Goal: Find contact information: Obtain details needed to contact an individual or organization

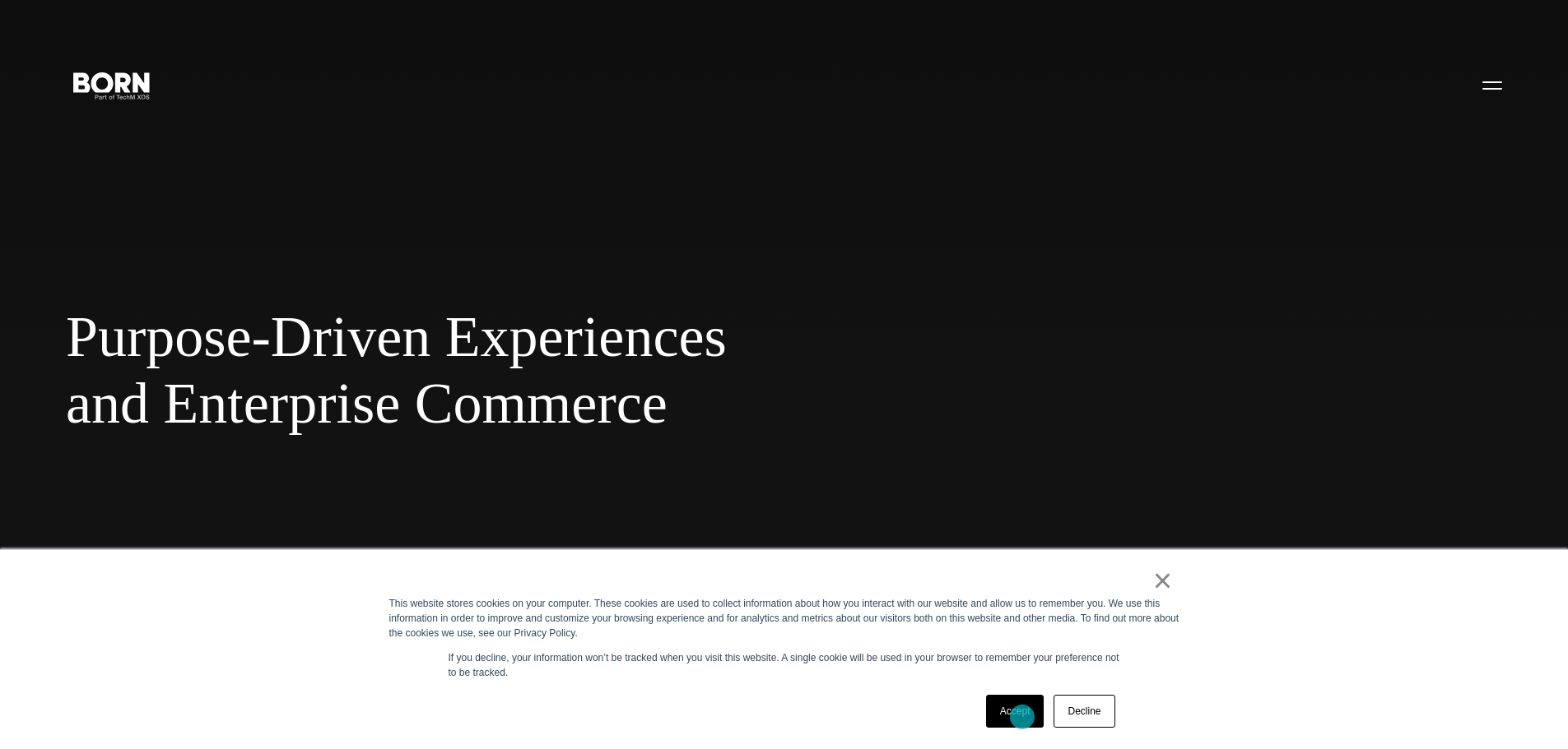
click at [1023, 717] on link "Accept" at bounding box center [1015, 711] width 58 height 33
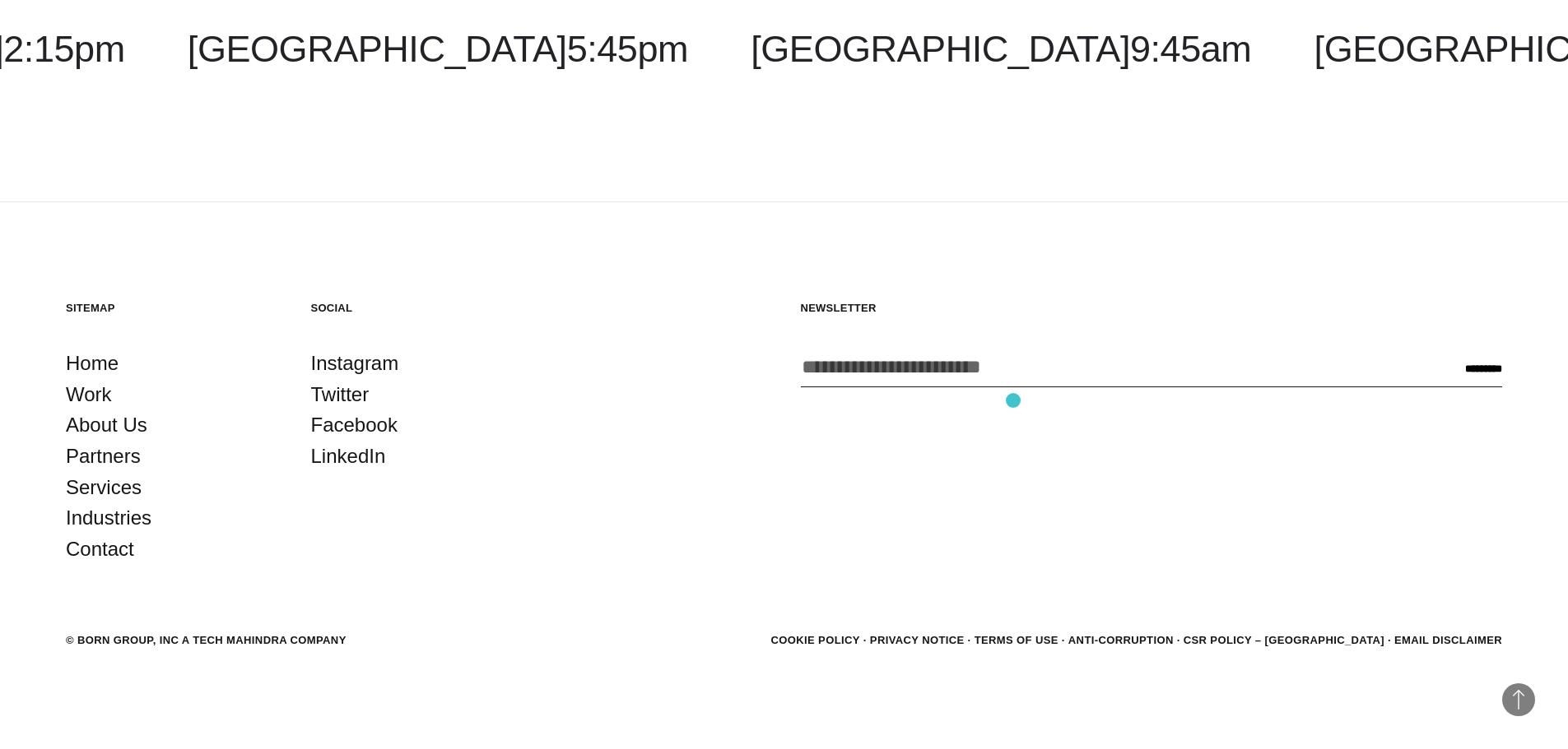
scroll to position [5187, 0]
click at [117, 550] on link "Contact" at bounding box center [100, 549] width 68 height 32
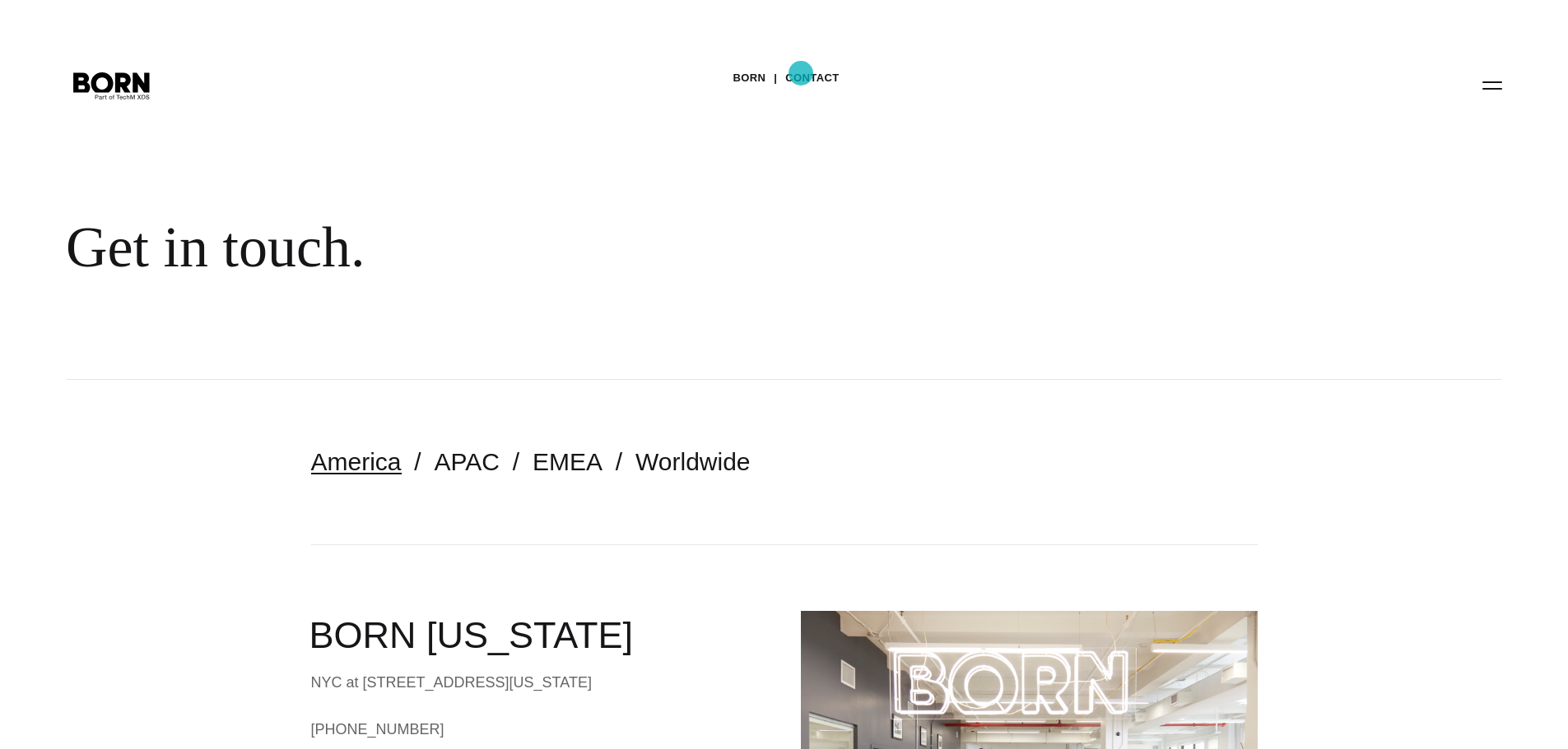
click at [801, 73] on link "Contact" at bounding box center [812, 78] width 53 height 25
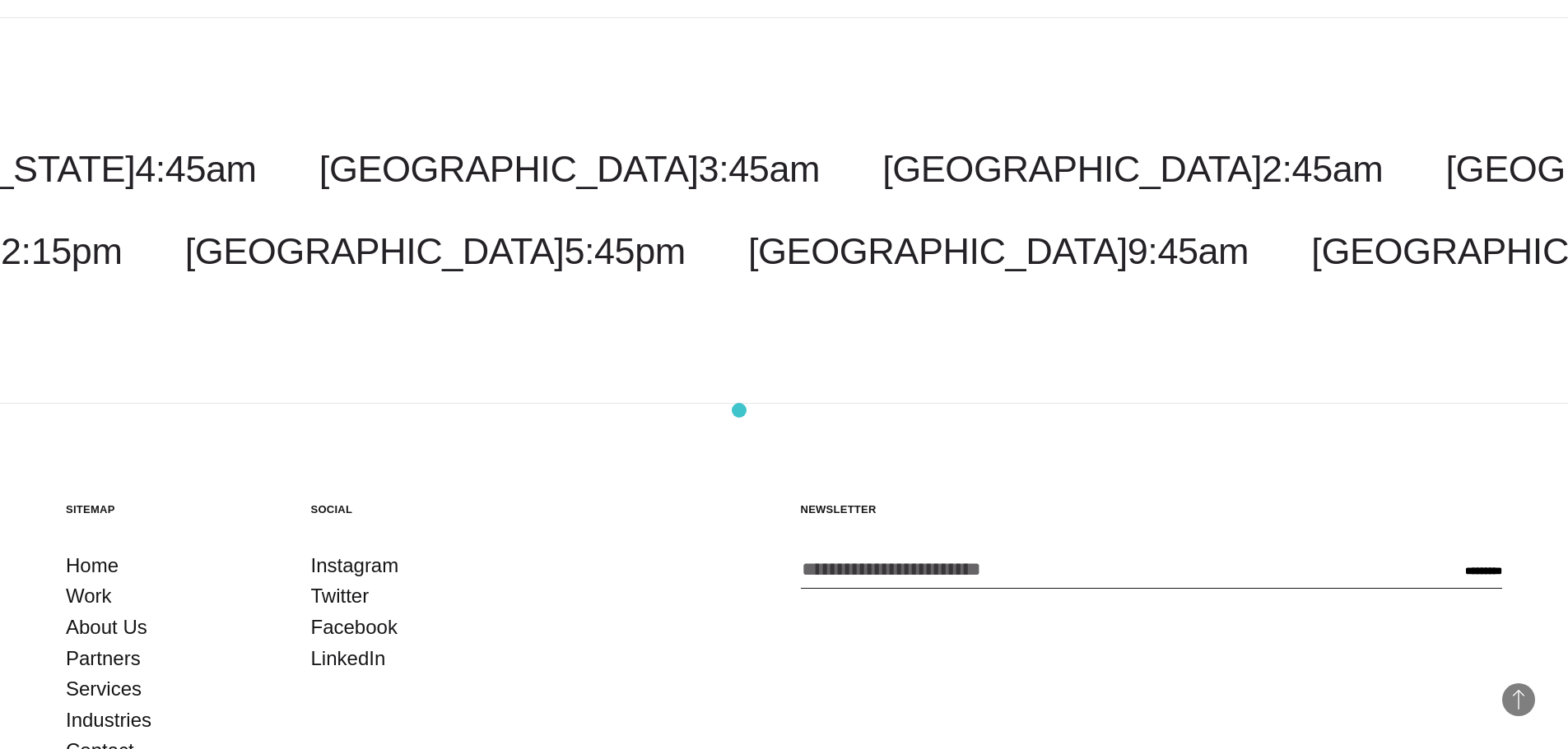
scroll to position [4158, 0]
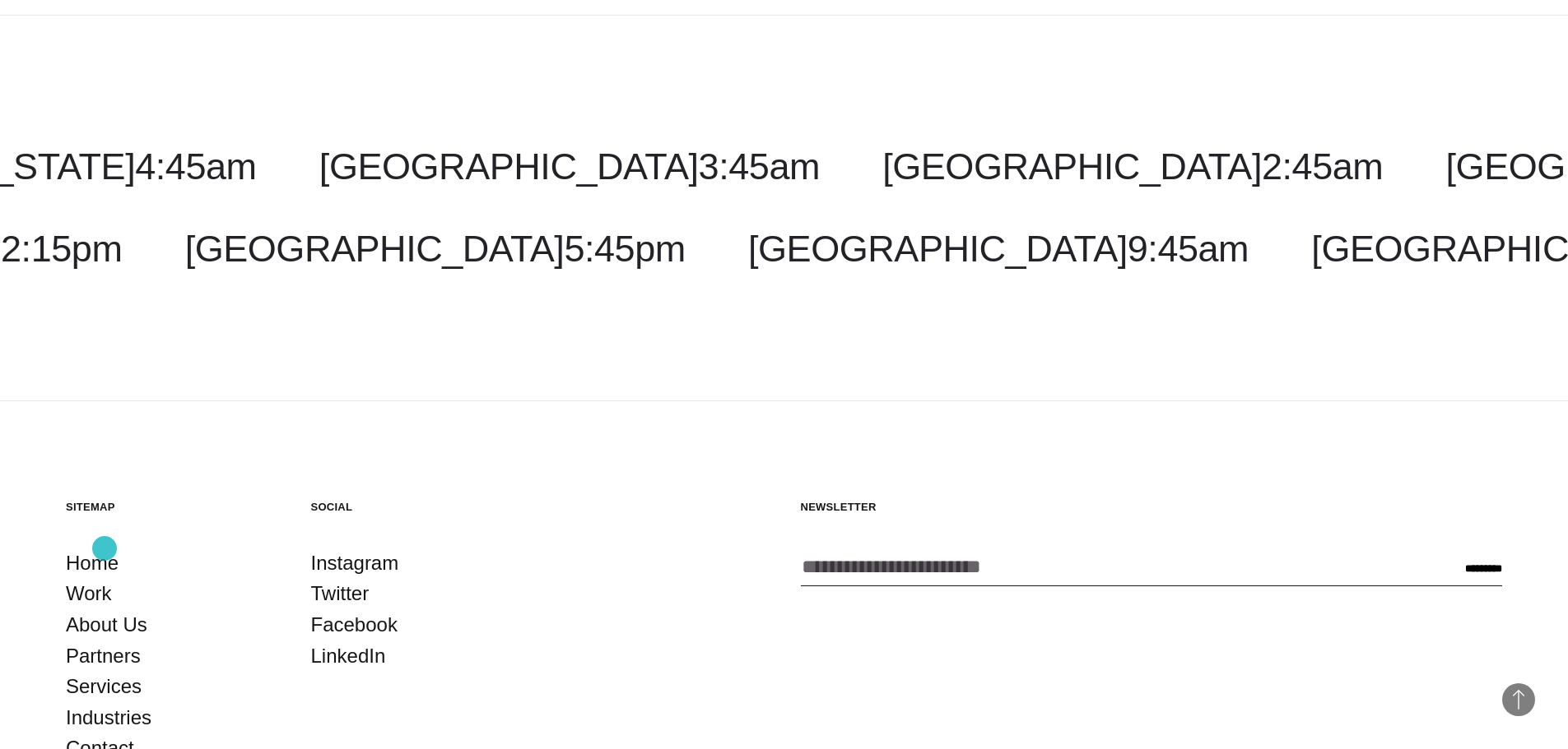
click at [105, 733] on link "Contact" at bounding box center [100, 749] width 68 height 32
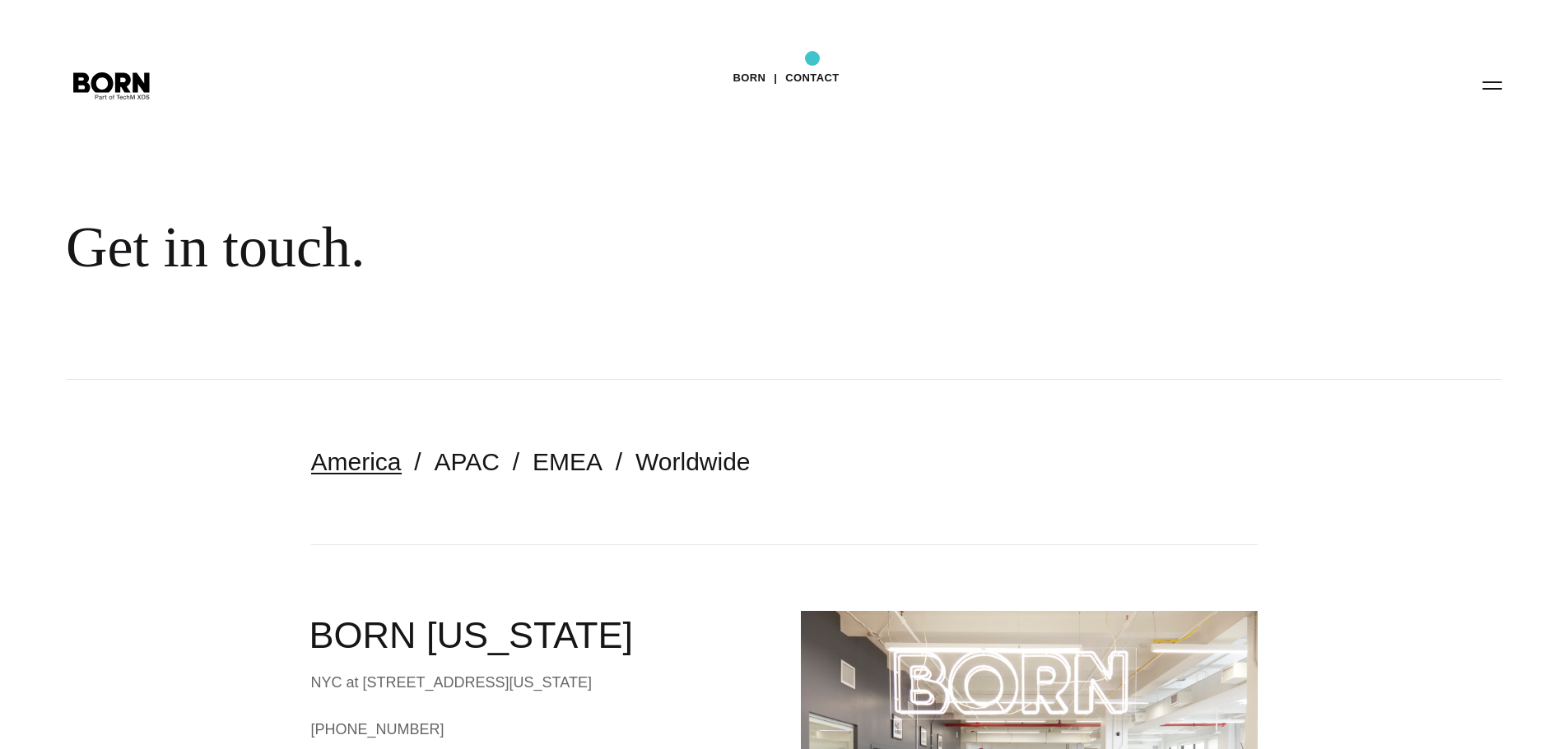
drag, startPoint x: 813, startPoint y: 58, endPoint x: 812, endPoint y: 72, distance: 14.0
click at [814, 58] on div "BORN Contact Get in touch." at bounding box center [784, 190] width 1568 height 380
click at [812, 72] on link "Contact" at bounding box center [812, 78] width 53 height 25
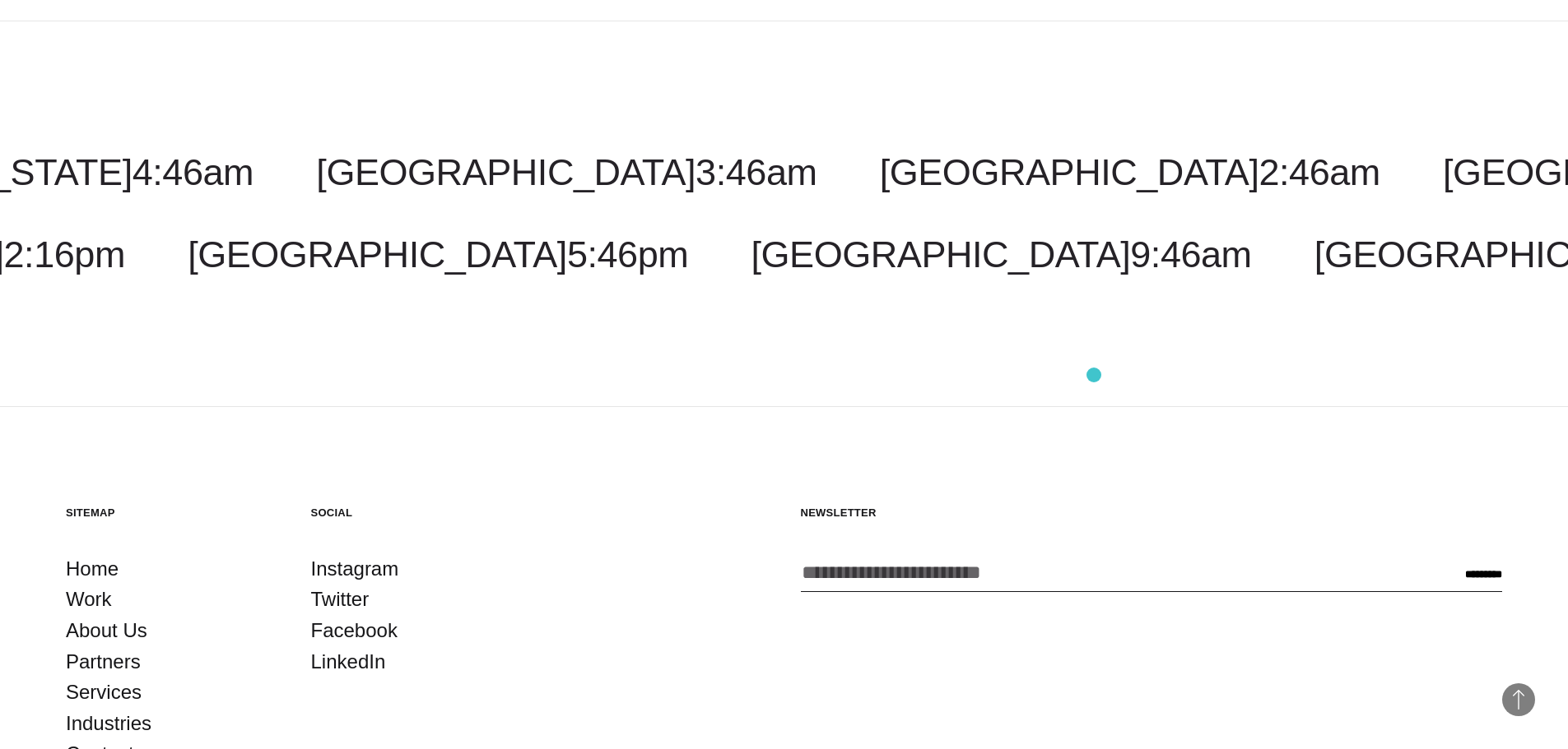
scroll to position [4158, 0]
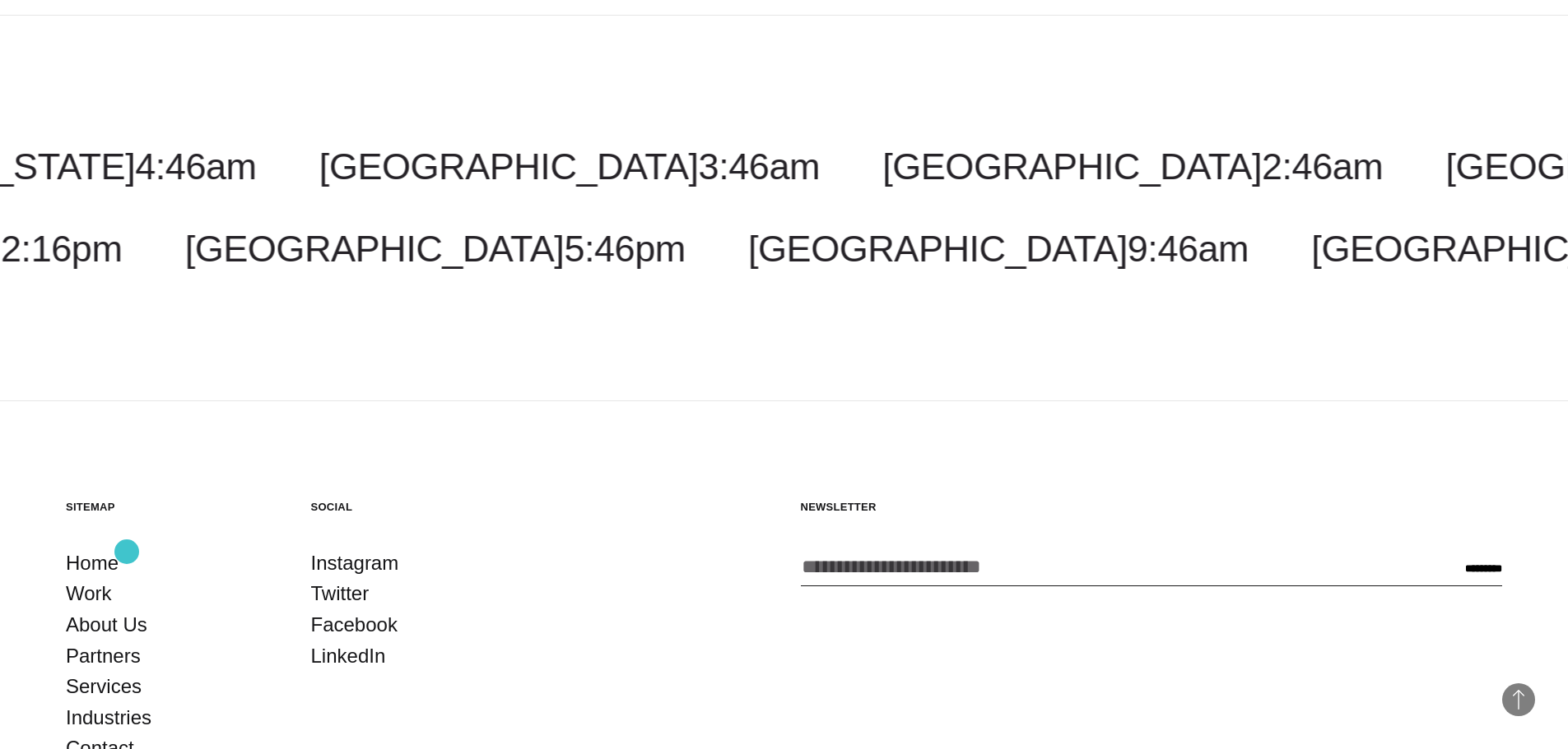
click at [122, 733] on link "Contact" at bounding box center [100, 749] width 68 height 32
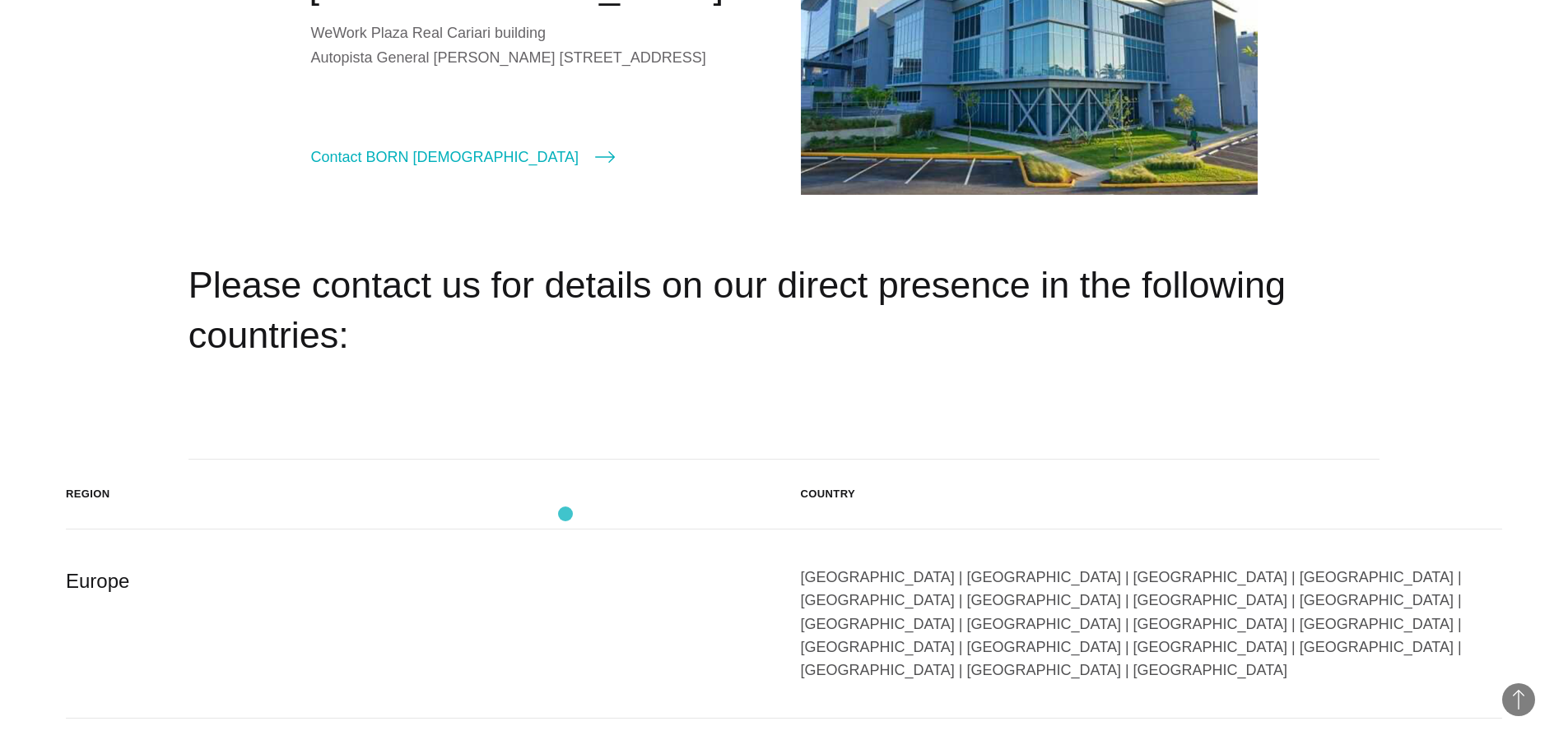
scroll to position [2632, 0]
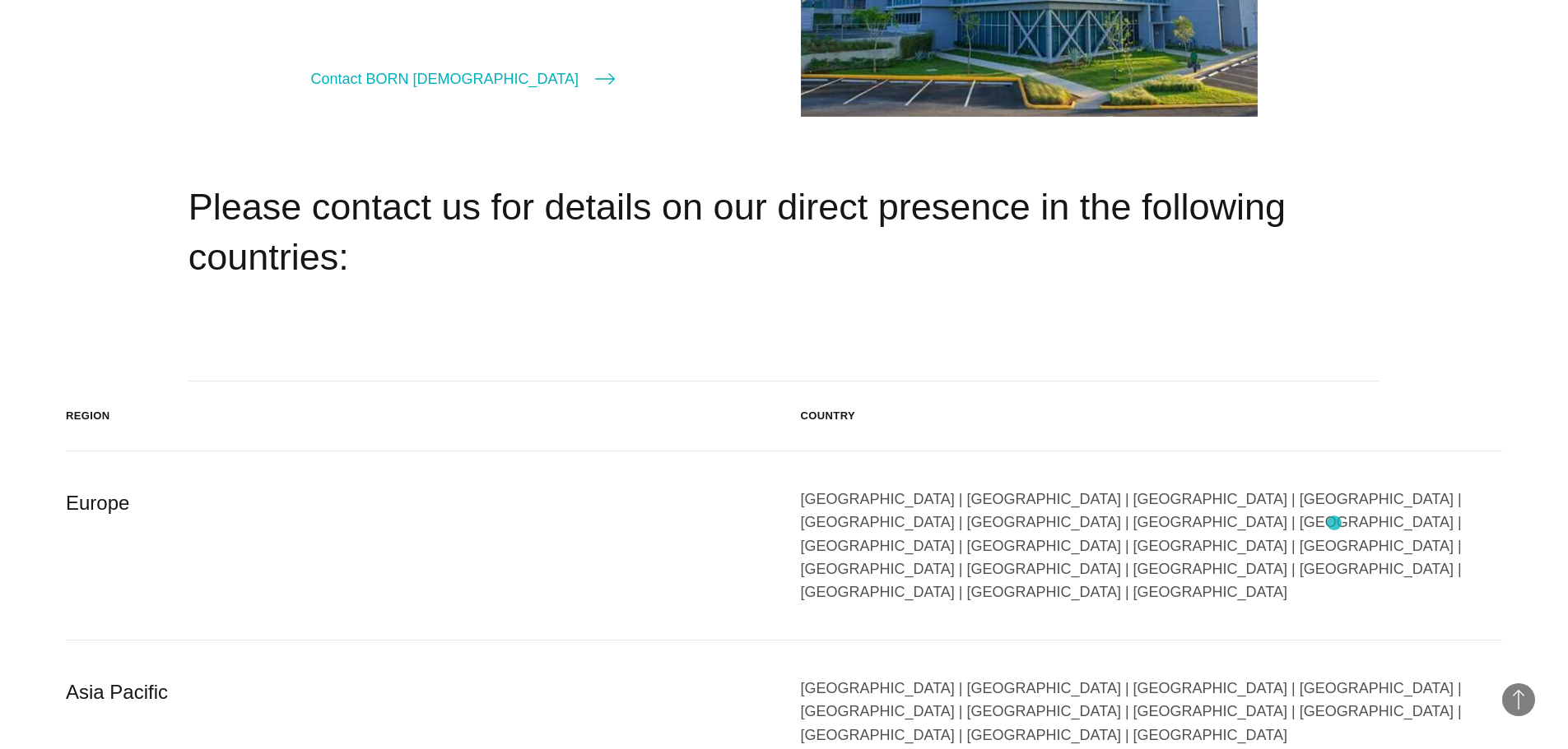
click at [1334, 523] on div "[GEOGRAPHIC_DATA] | [GEOGRAPHIC_DATA] | [GEOGRAPHIC_DATA] | [GEOGRAPHIC_DATA] |…" at bounding box center [1152, 546] width 702 height 116
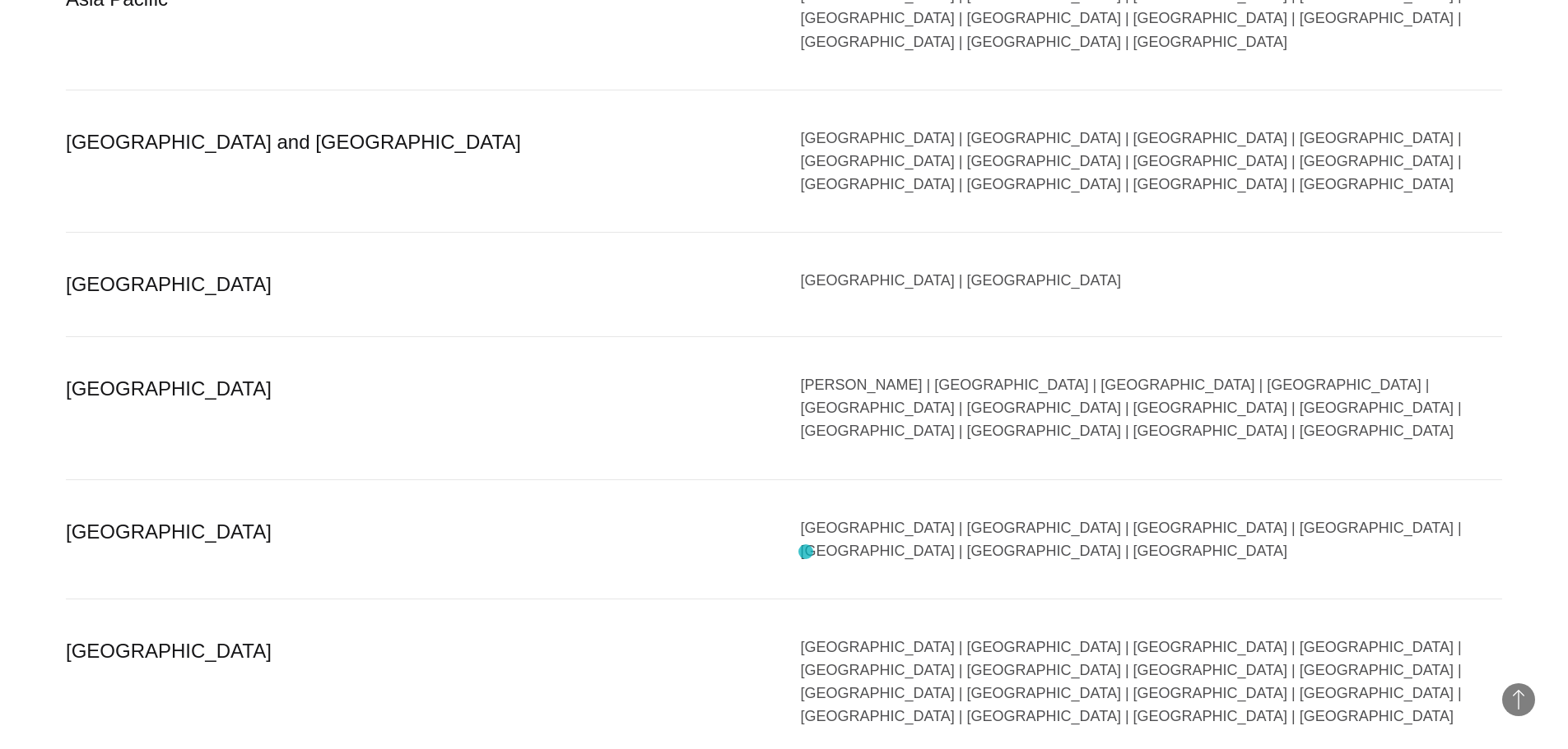
scroll to position [3454, 0]
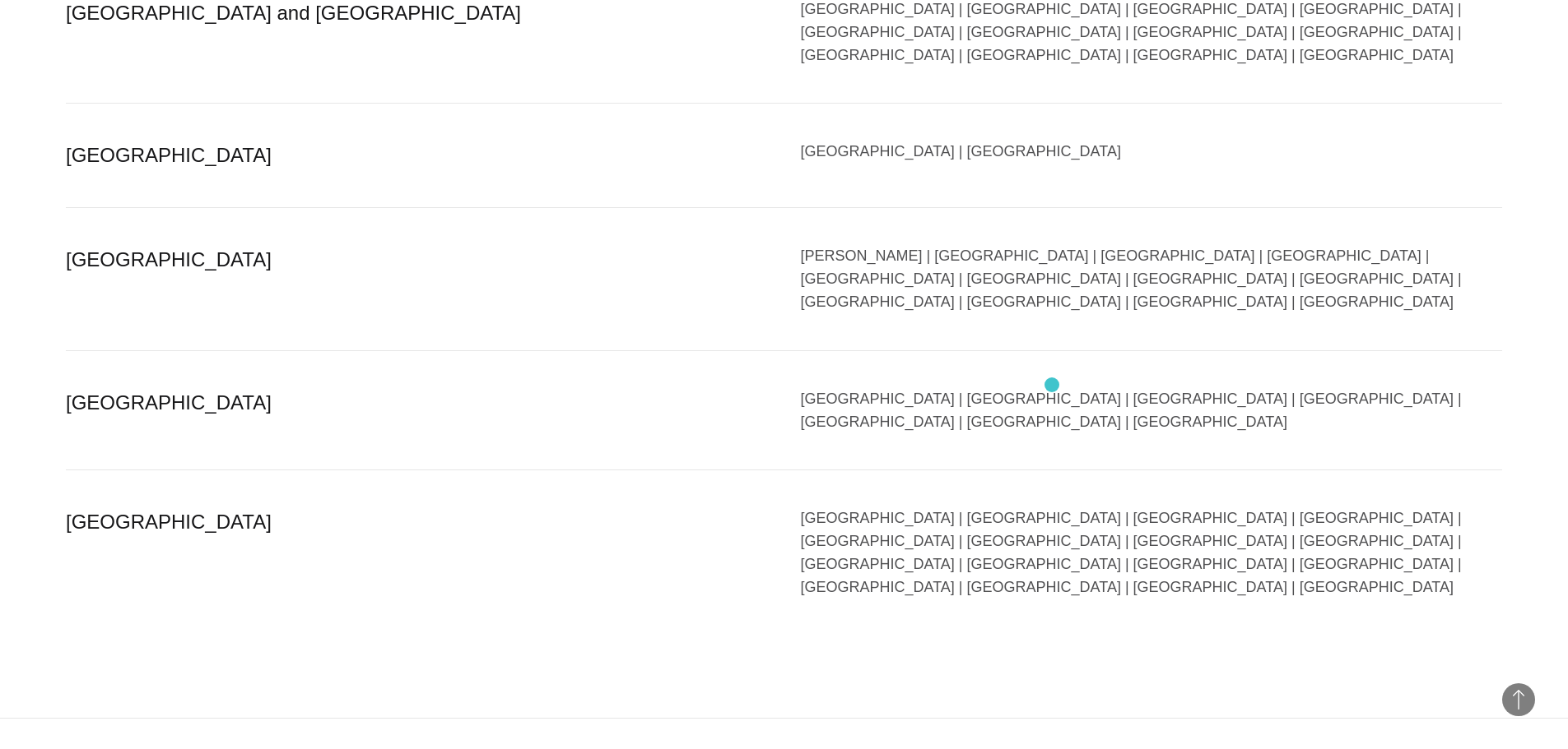
click at [1052, 507] on div "[GEOGRAPHIC_DATA] | [GEOGRAPHIC_DATA] | [GEOGRAPHIC_DATA] | [GEOGRAPHIC_DATA] |…" at bounding box center [1152, 553] width 702 height 93
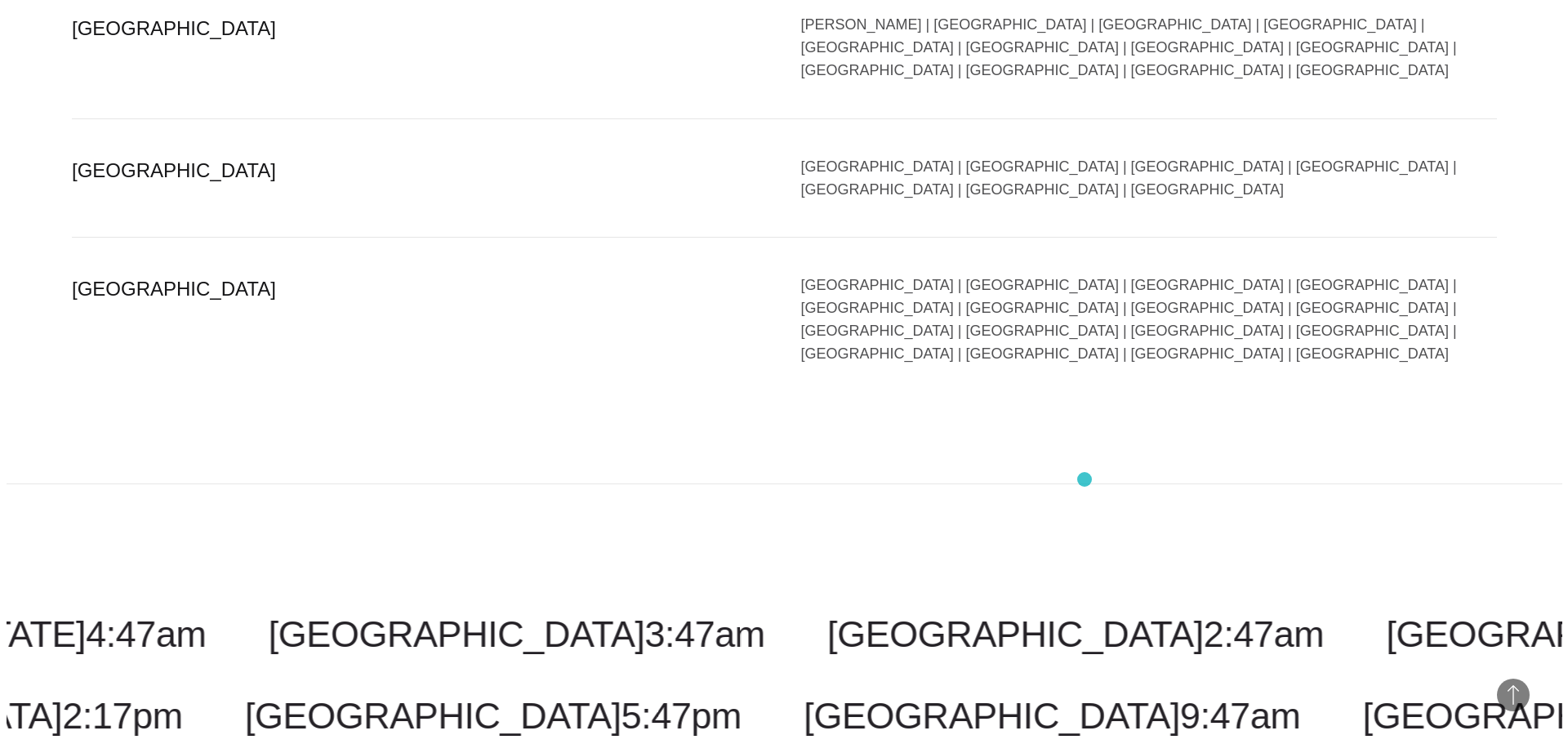
scroll to position [4004, 0]
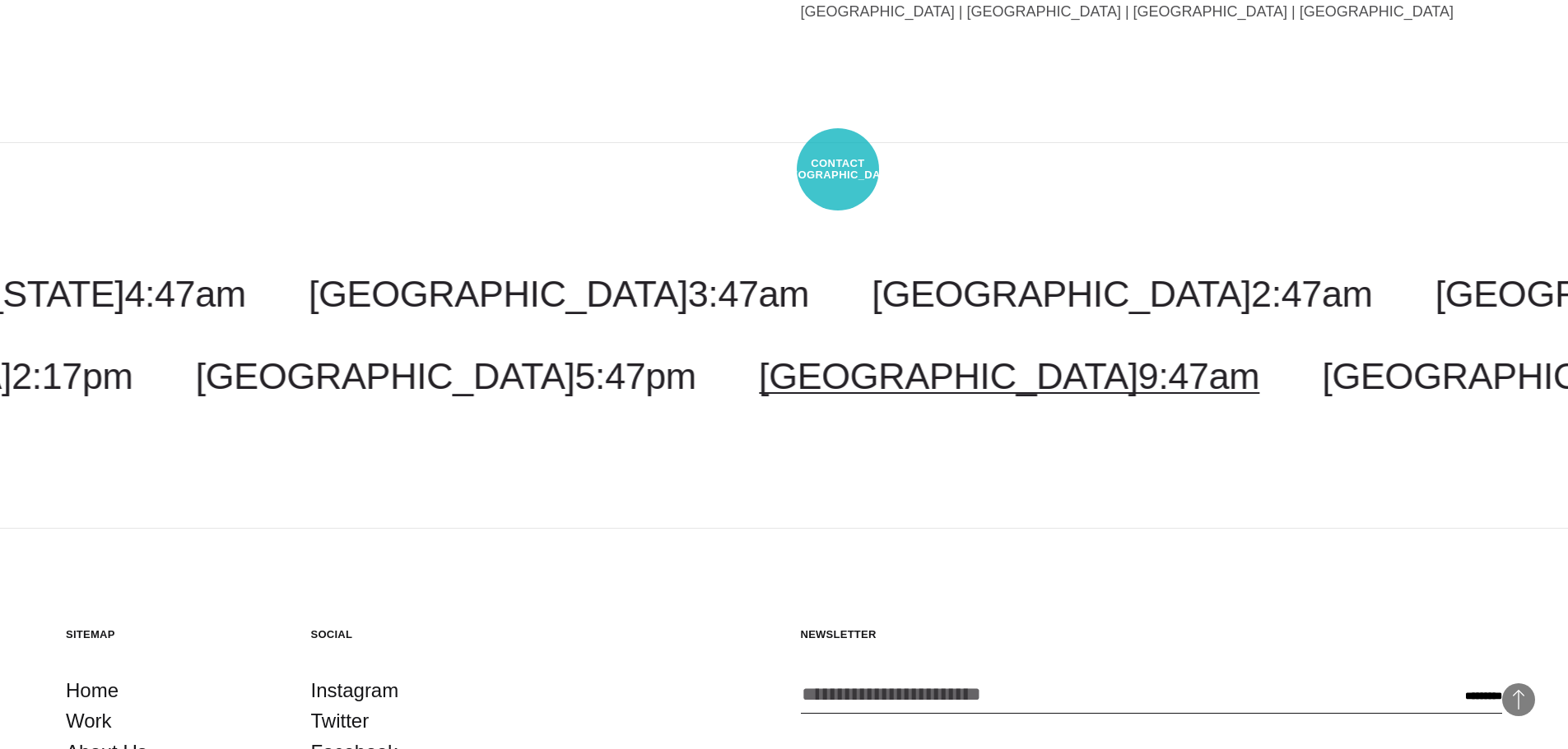
click at [838, 356] on link "[GEOGRAPHIC_DATA] 9:47am" at bounding box center [1009, 376] width 500 height 42
select select "******"
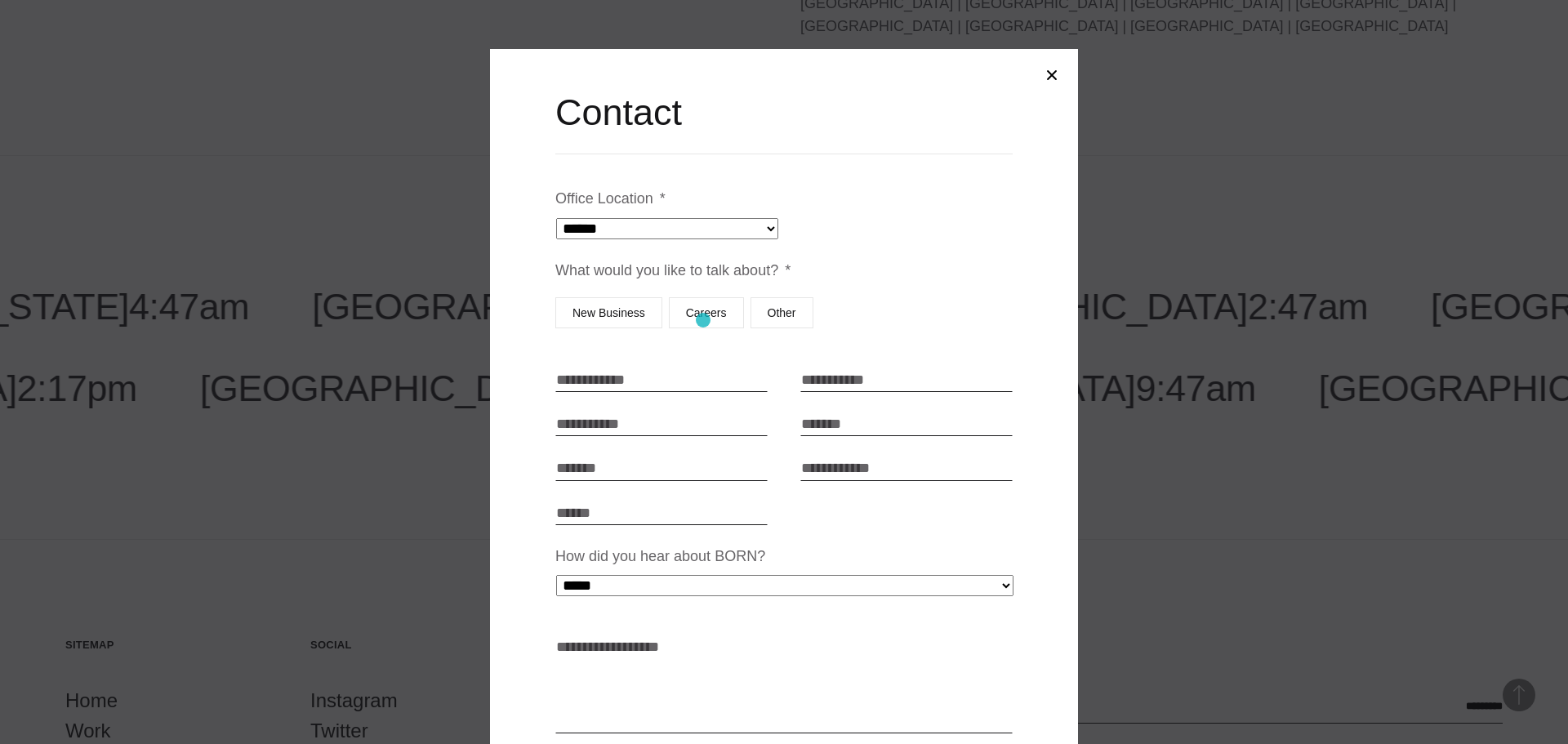
click at [704, 320] on label "Careers" at bounding box center [707, 313] width 75 height 31
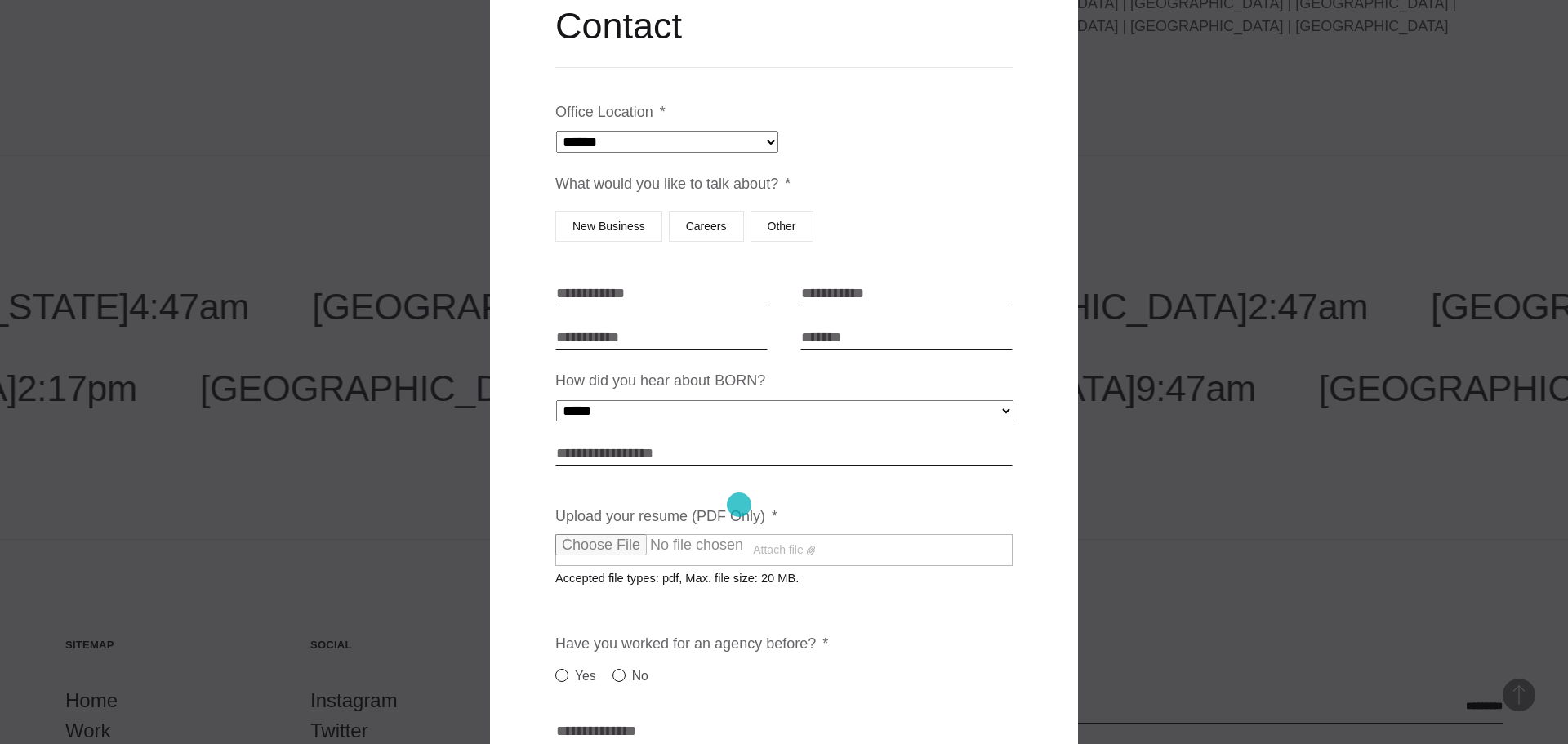
scroll to position [245, 0]
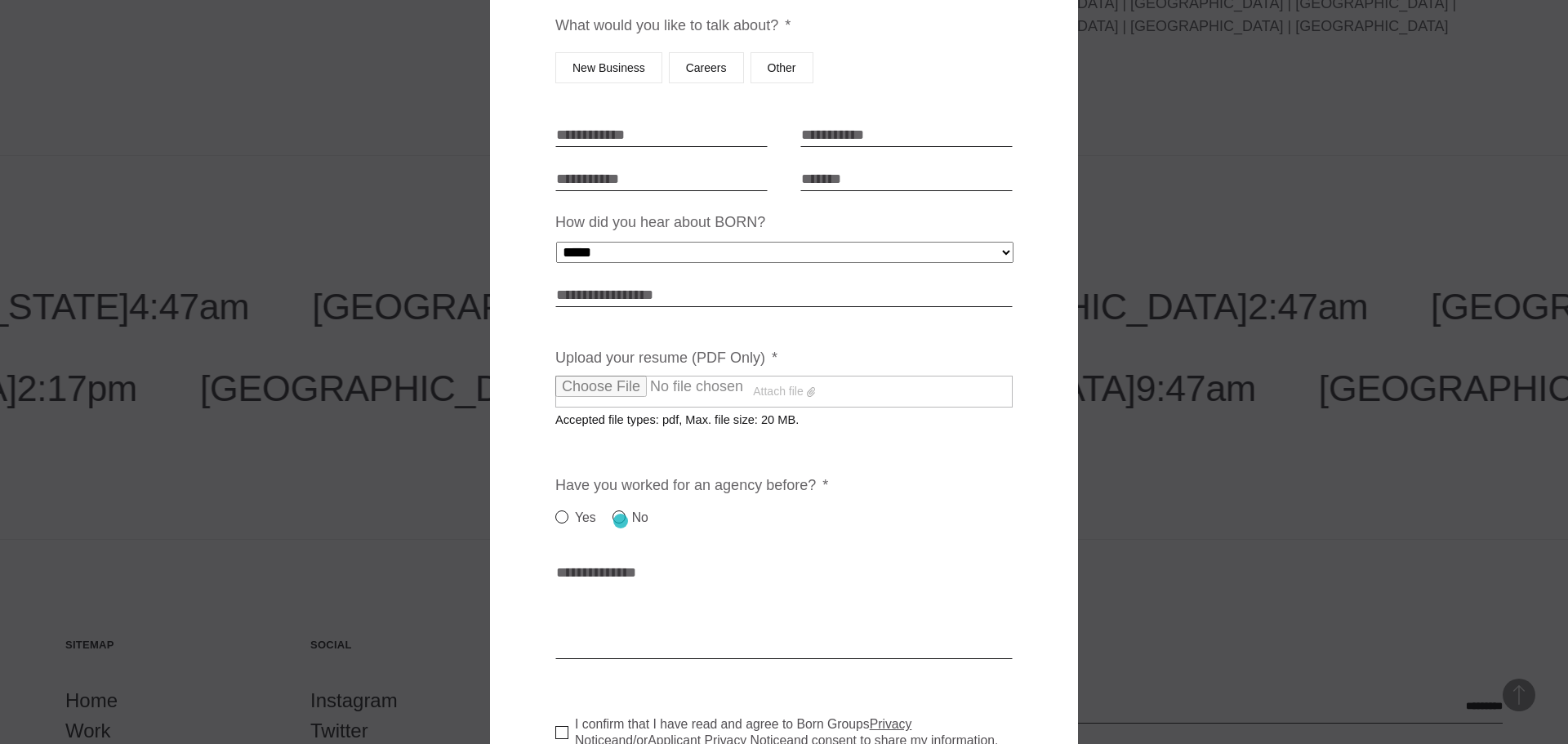
click at [621, 521] on label "No" at bounding box center [630, 518] width 36 height 20
click at [304, 309] on div at bounding box center [784, 372] width 1568 height 744
